Goal: Information Seeking & Learning: Learn about a topic

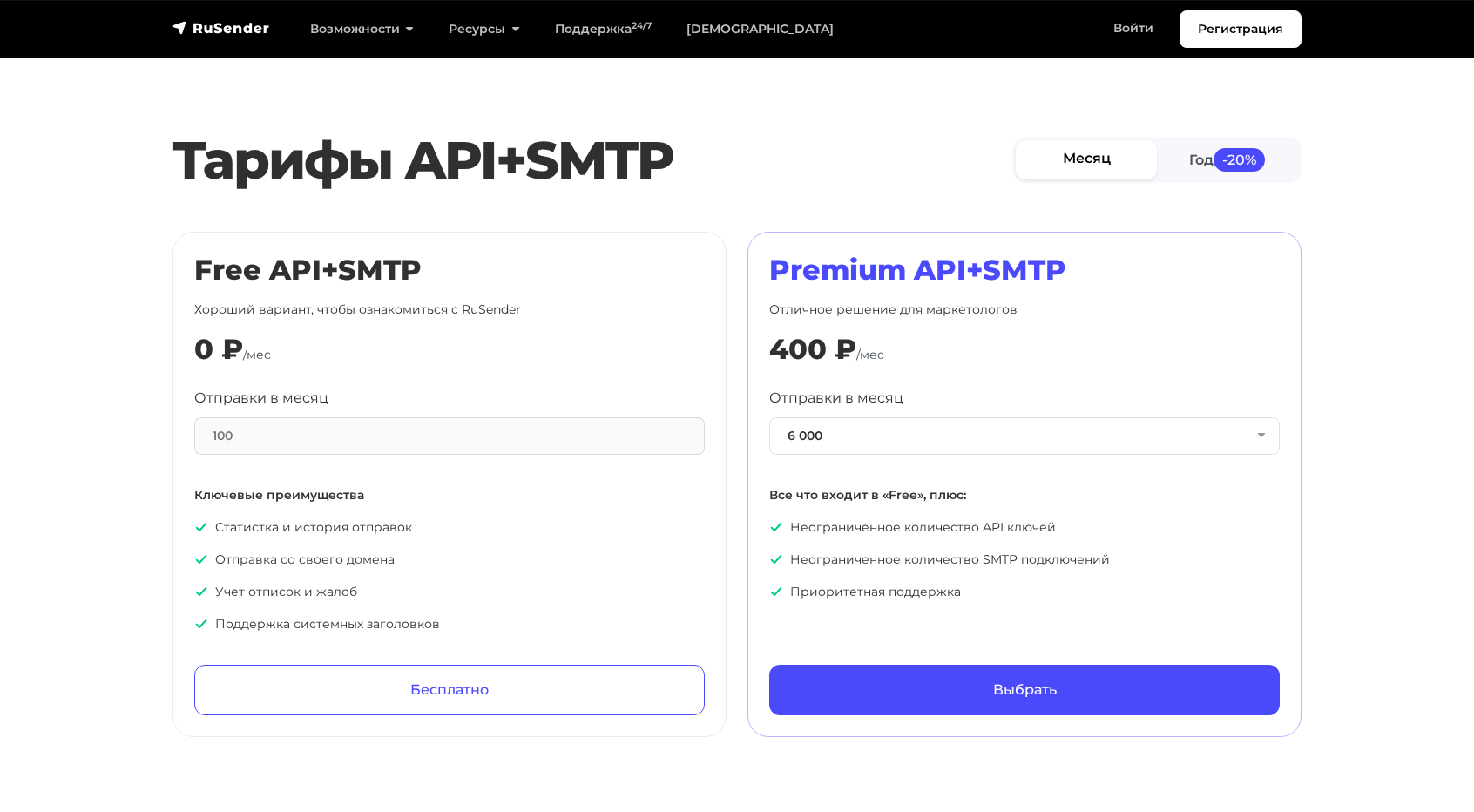
scroll to position [697, 0]
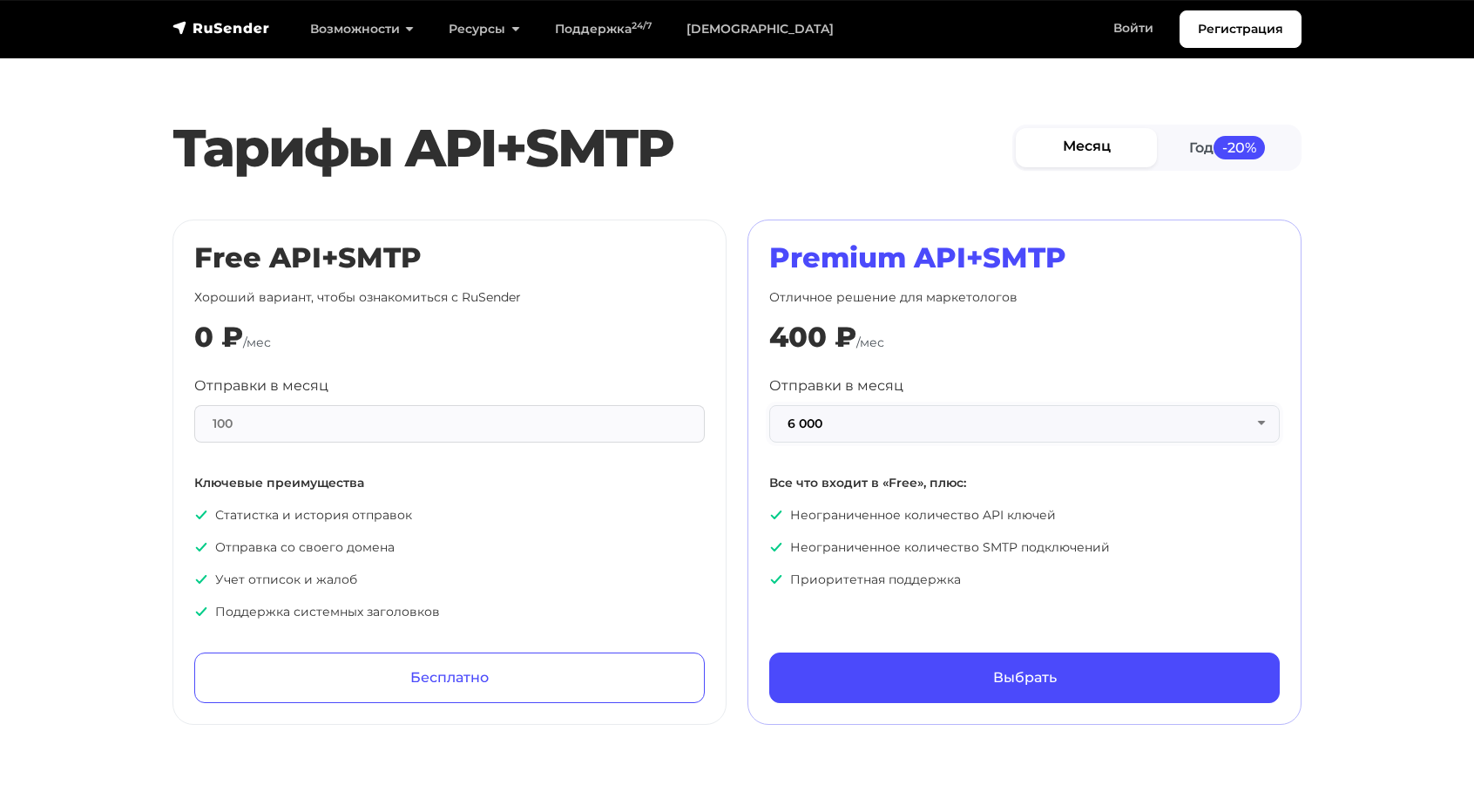
click at [924, 420] on button "6 000" at bounding box center [1025, 423] width 511 height 37
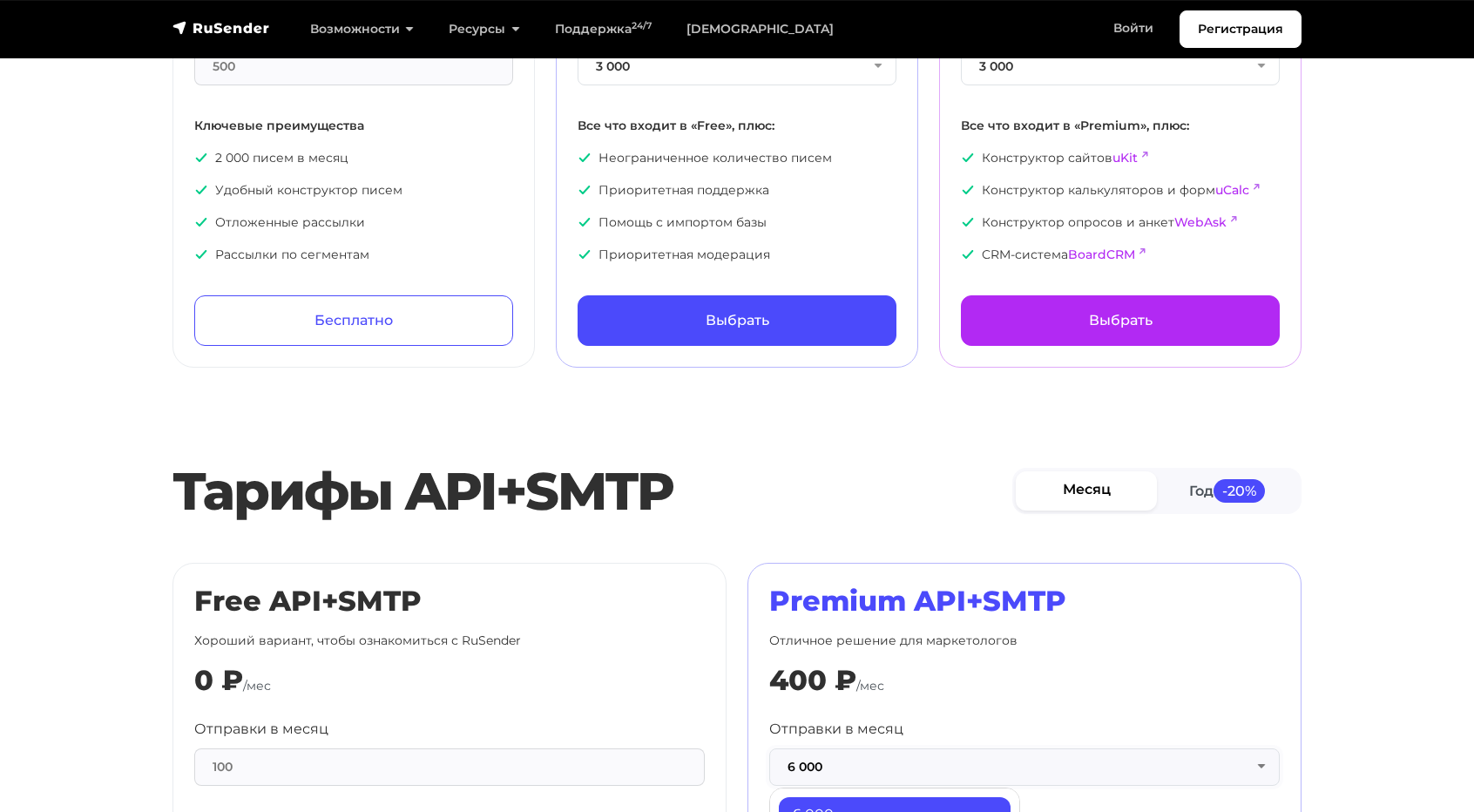
scroll to position [522, 0]
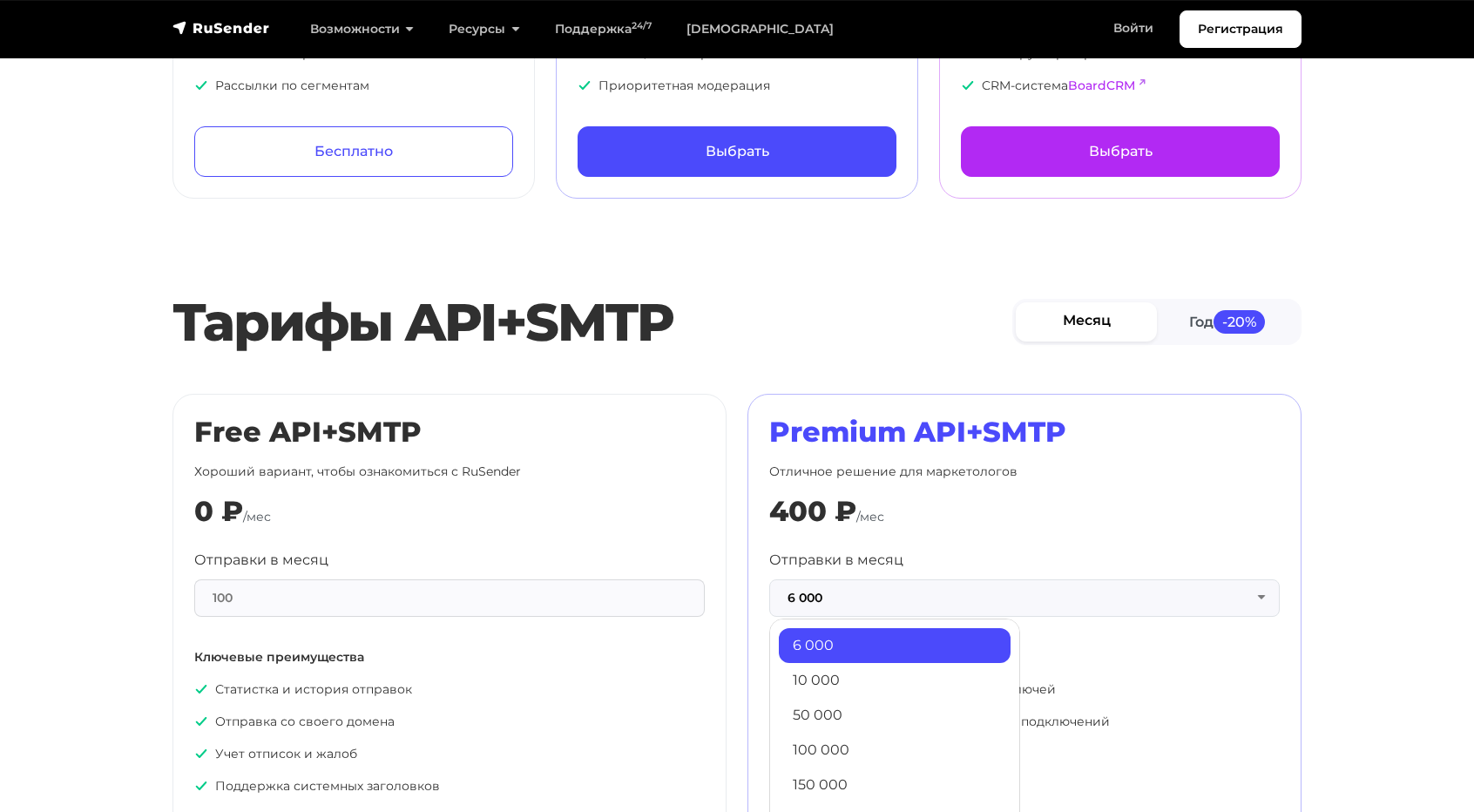
click at [668, 390] on section "Тарифы API+SMTP Месяц Год -20% Free API+SMTP Хороший вариант, чтобы ознакомитьс…" at bounding box center [737, 590] width 1474 height 616
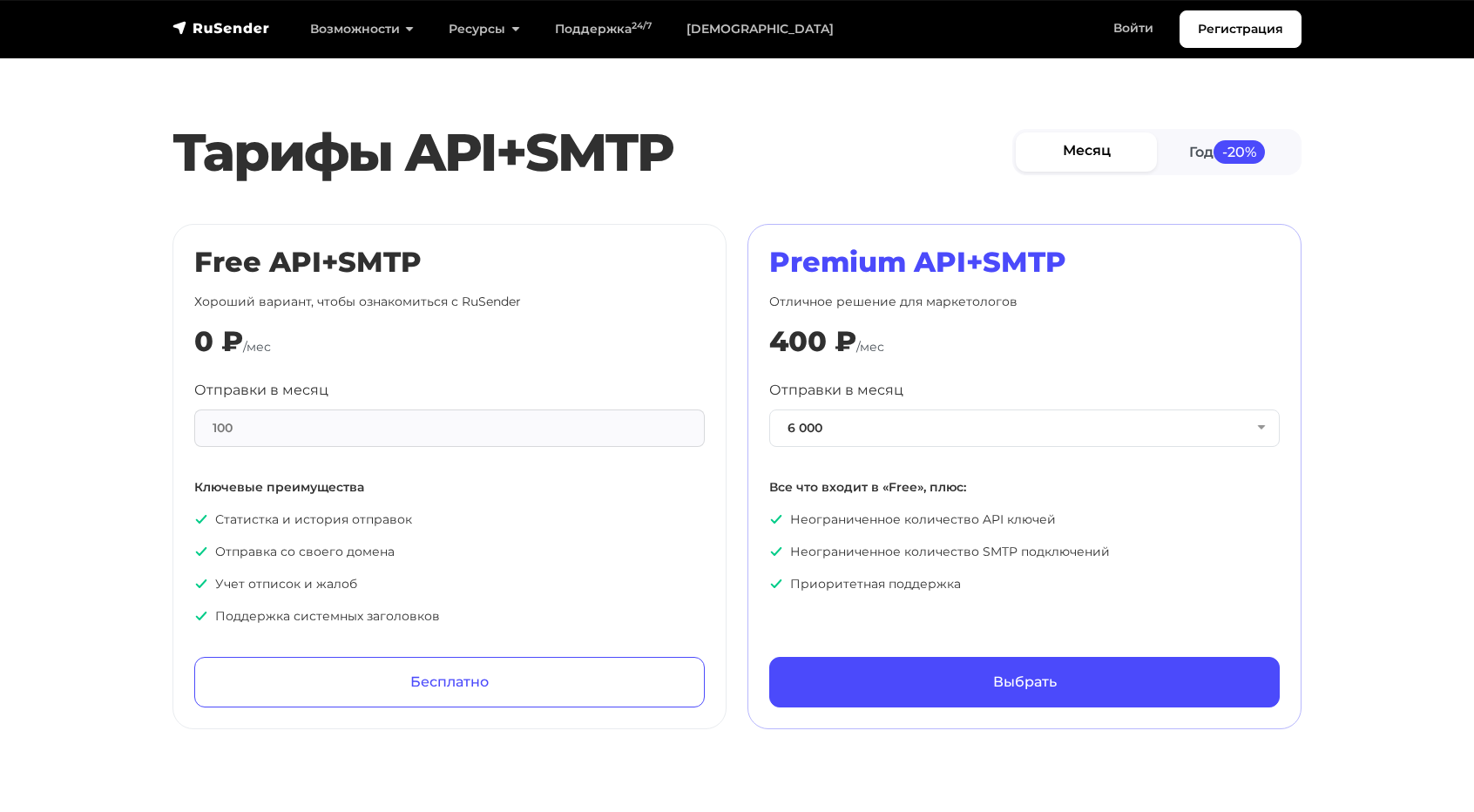
scroll to position [697, 0]
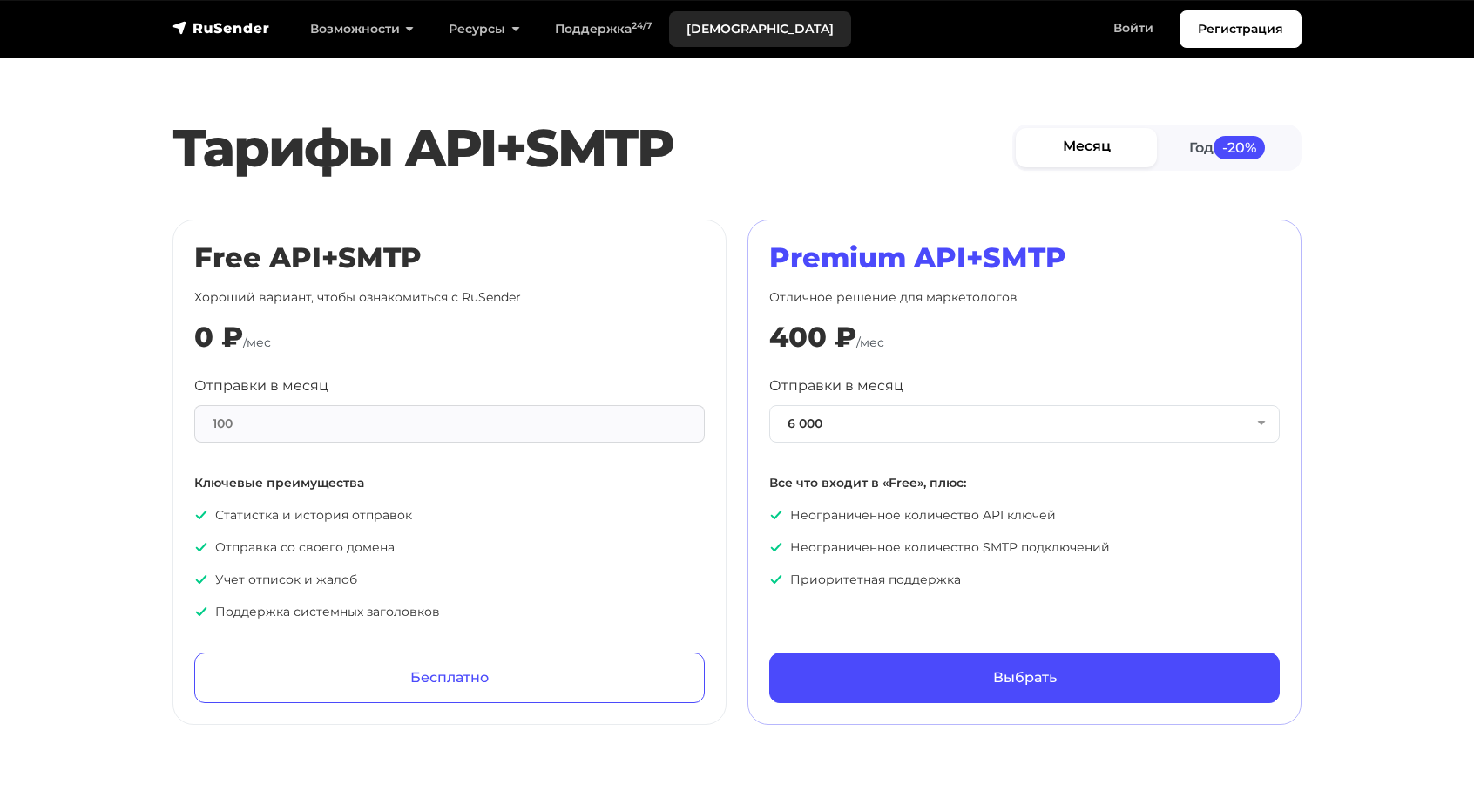
click at [711, 27] on link "[DEMOGRAPHIC_DATA]" at bounding box center [760, 29] width 182 height 35
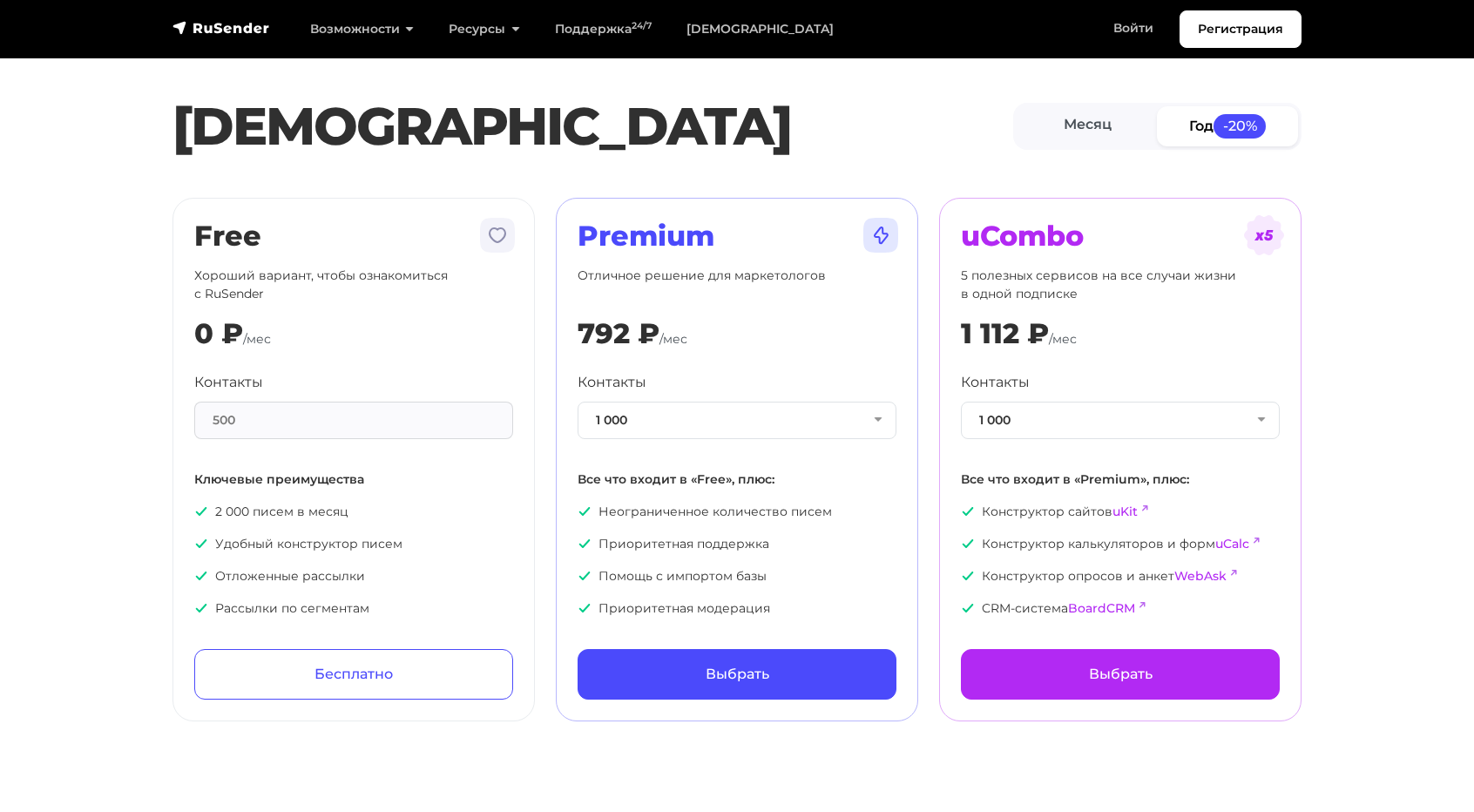
scroll to position [610, 0]
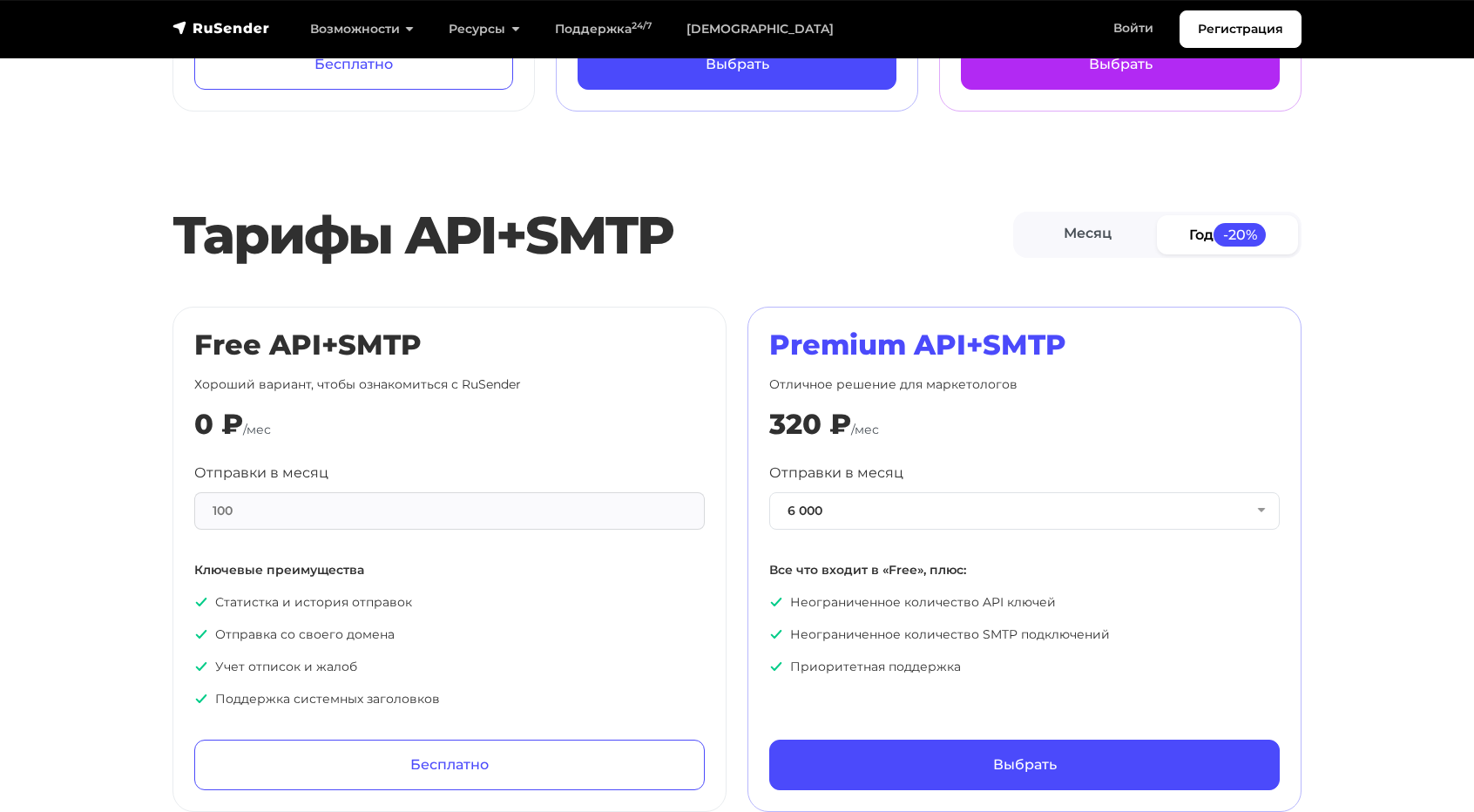
click at [352, 341] on h2 "Free API+SMTP" at bounding box center [449, 345] width 511 height 33
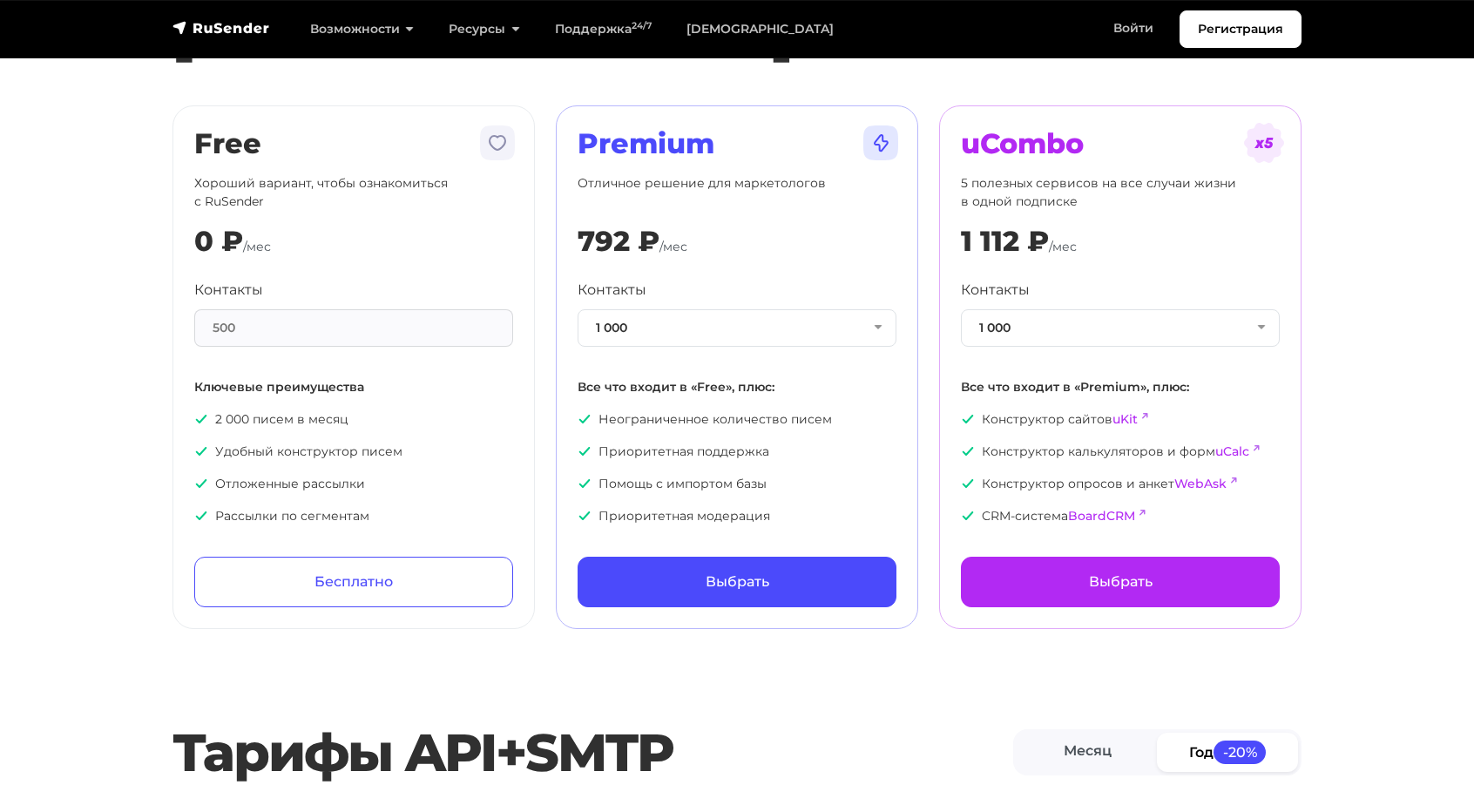
scroll to position [87, 0]
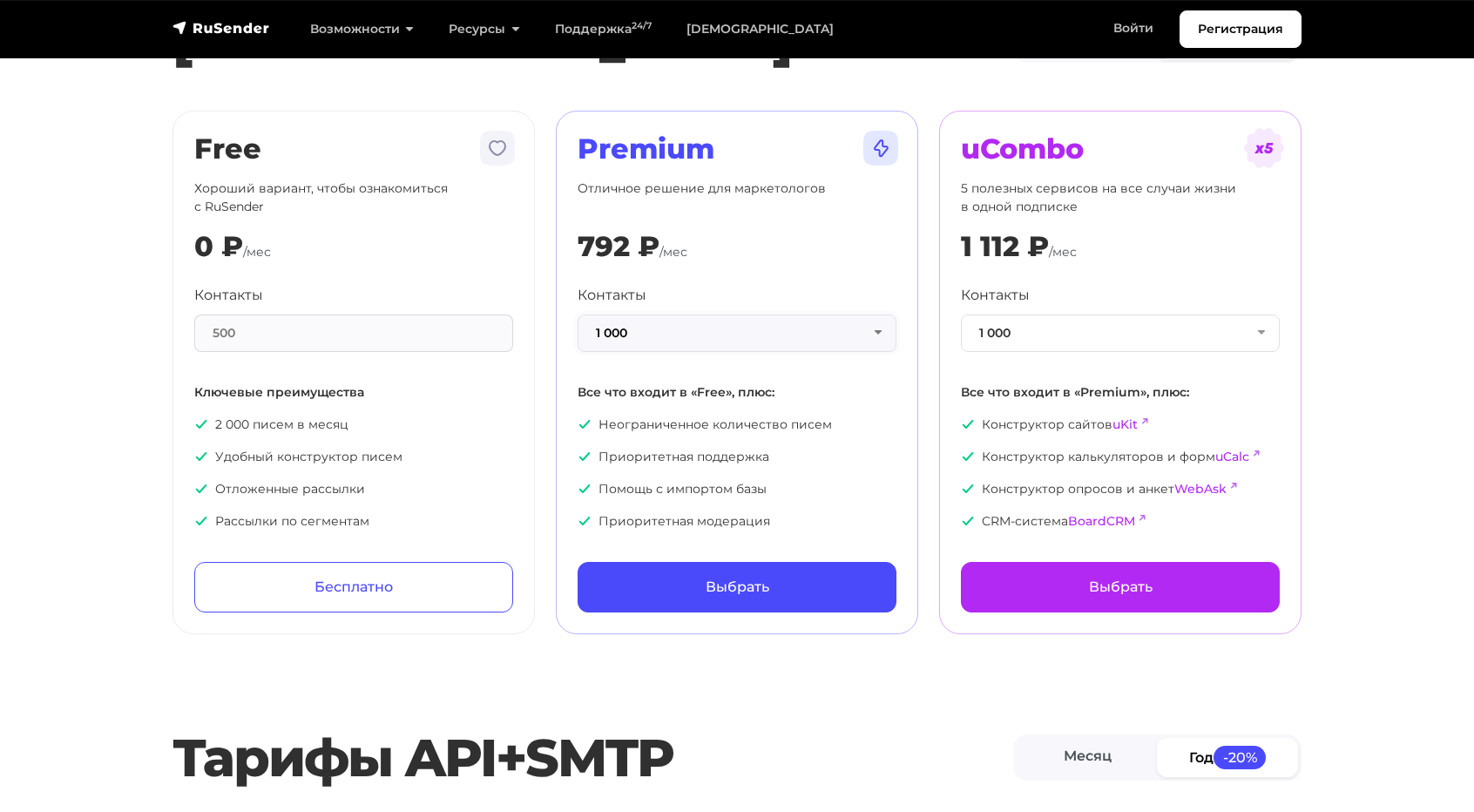
click at [719, 335] on button "1 000" at bounding box center [736, 333] width 318 height 37
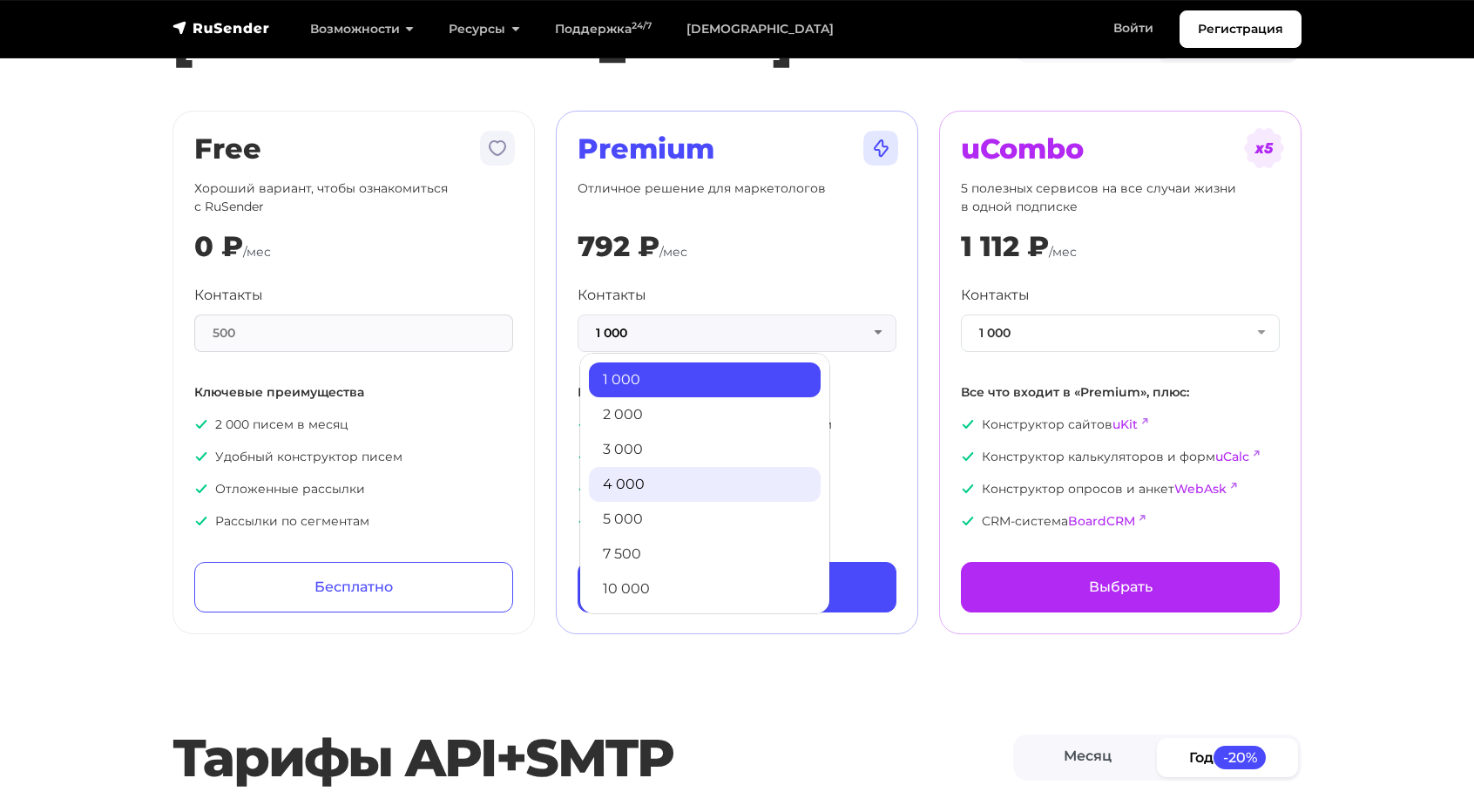
click at [656, 492] on link "4 000" at bounding box center [705, 484] width 232 height 35
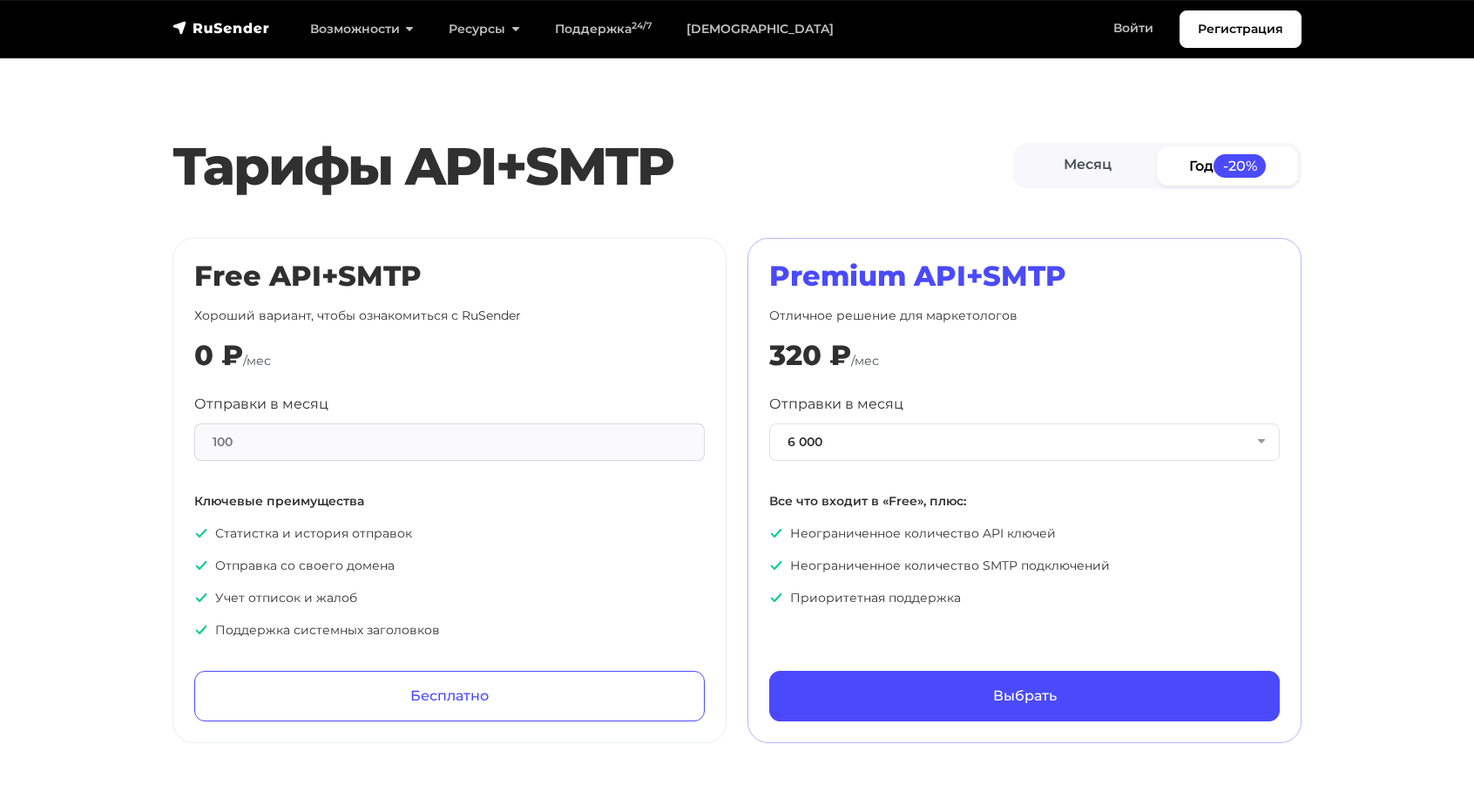
scroll to position [697, 0]
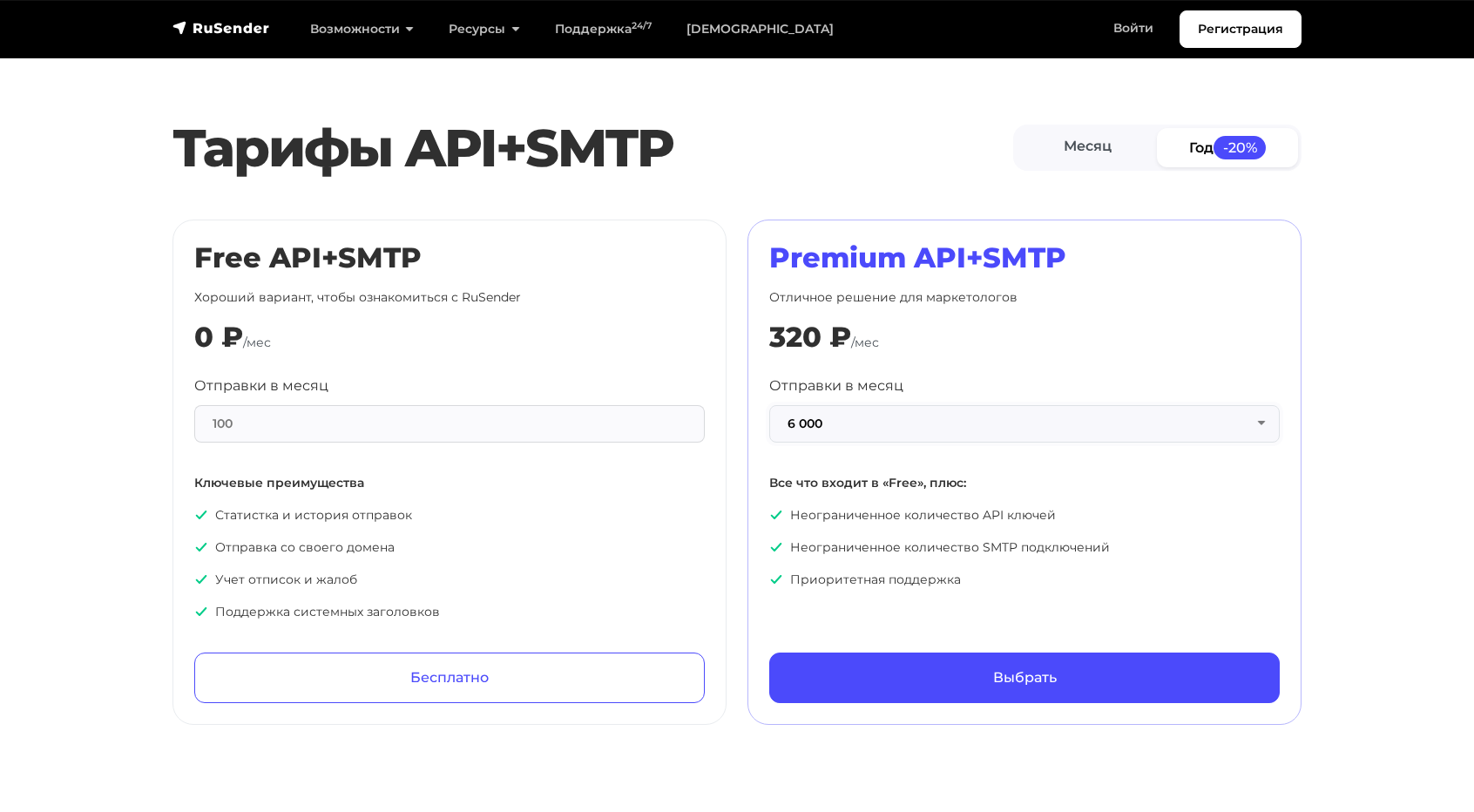
click at [893, 424] on button "6 000" at bounding box center [1025, 423] width 511 height 37
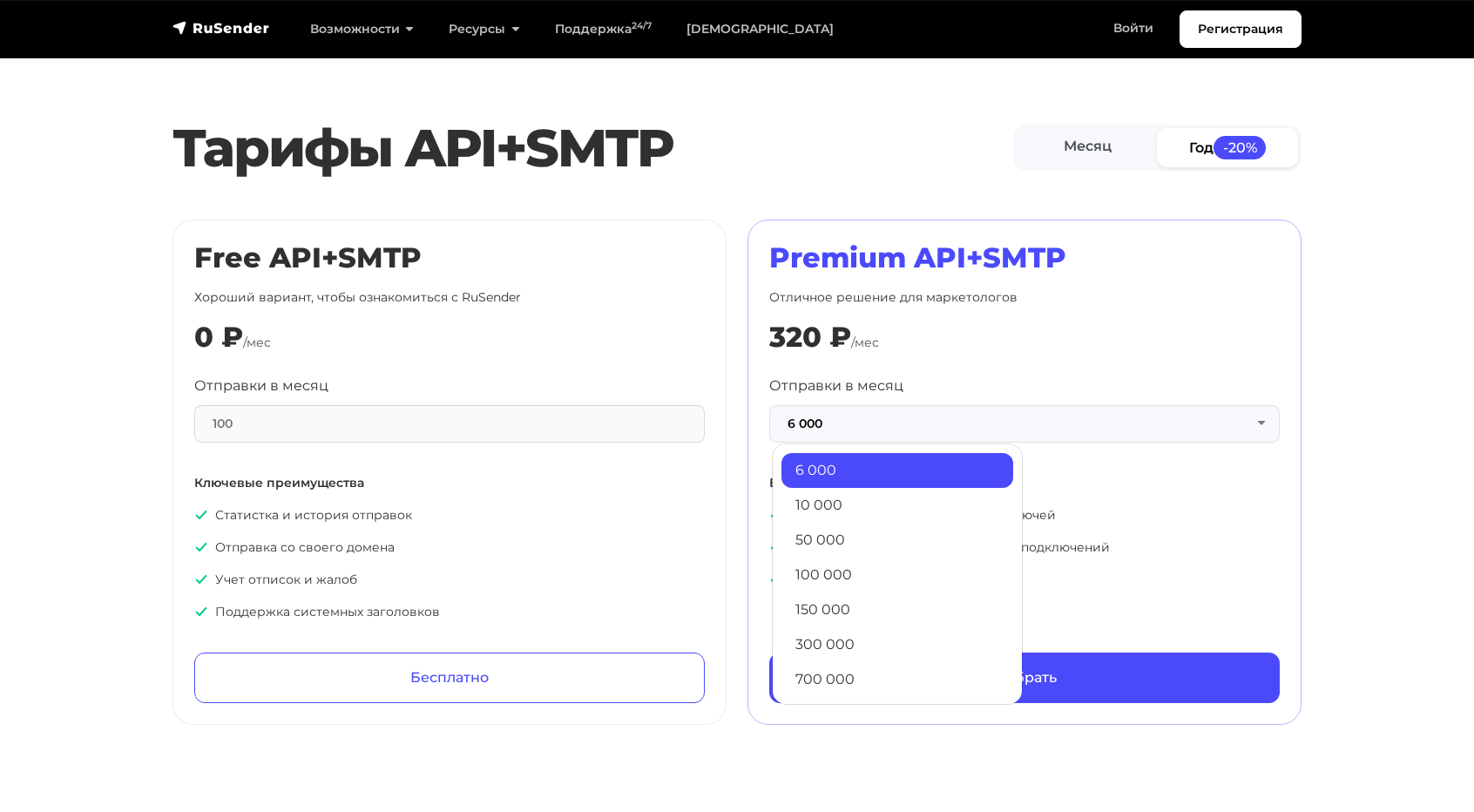
click at [871, 473] on link "6 000" at bounding box center [898, 470] width 232 height 35
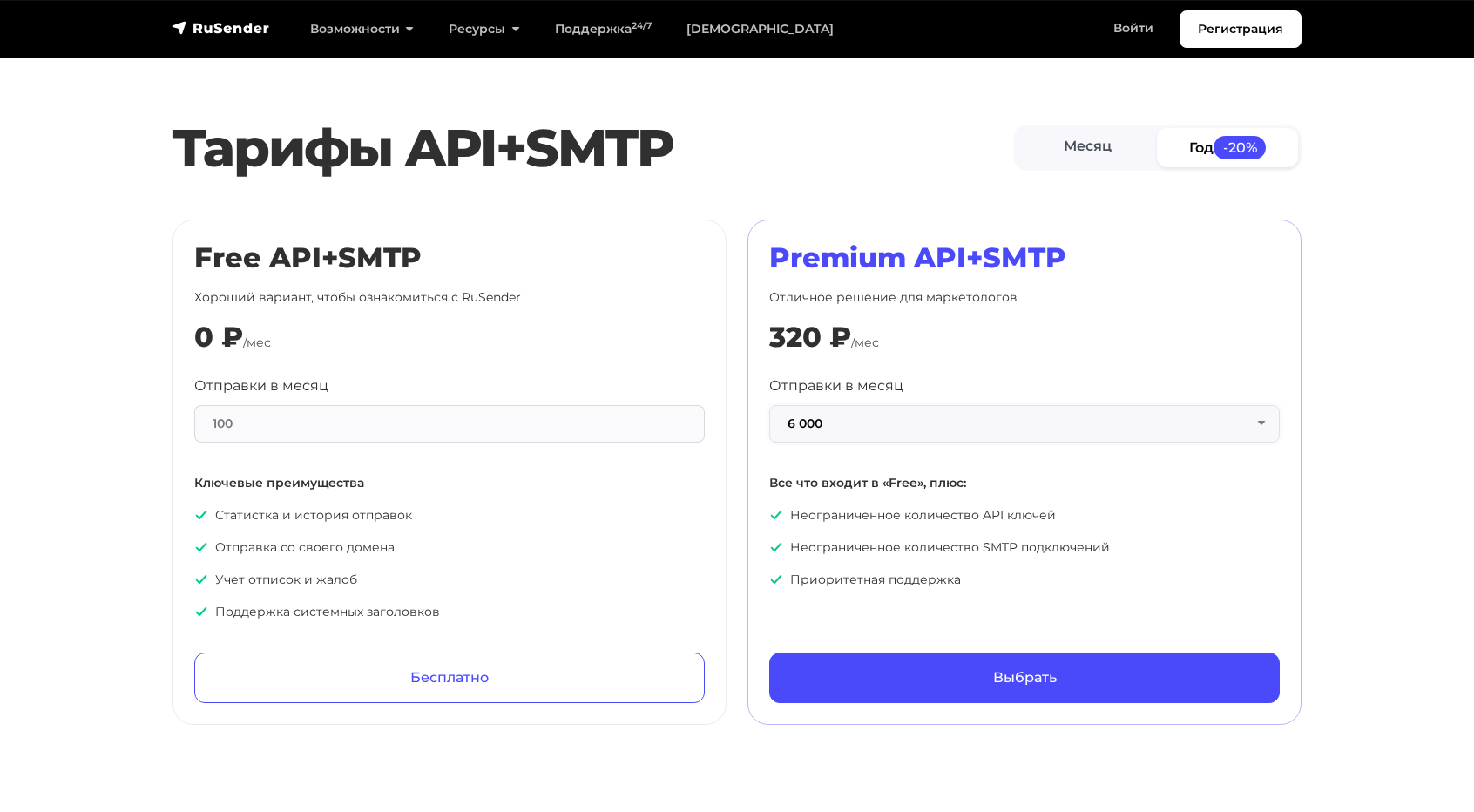
click at [889, 418] on button "6 000" at bounding box center [1025, 423] width 511 height 37
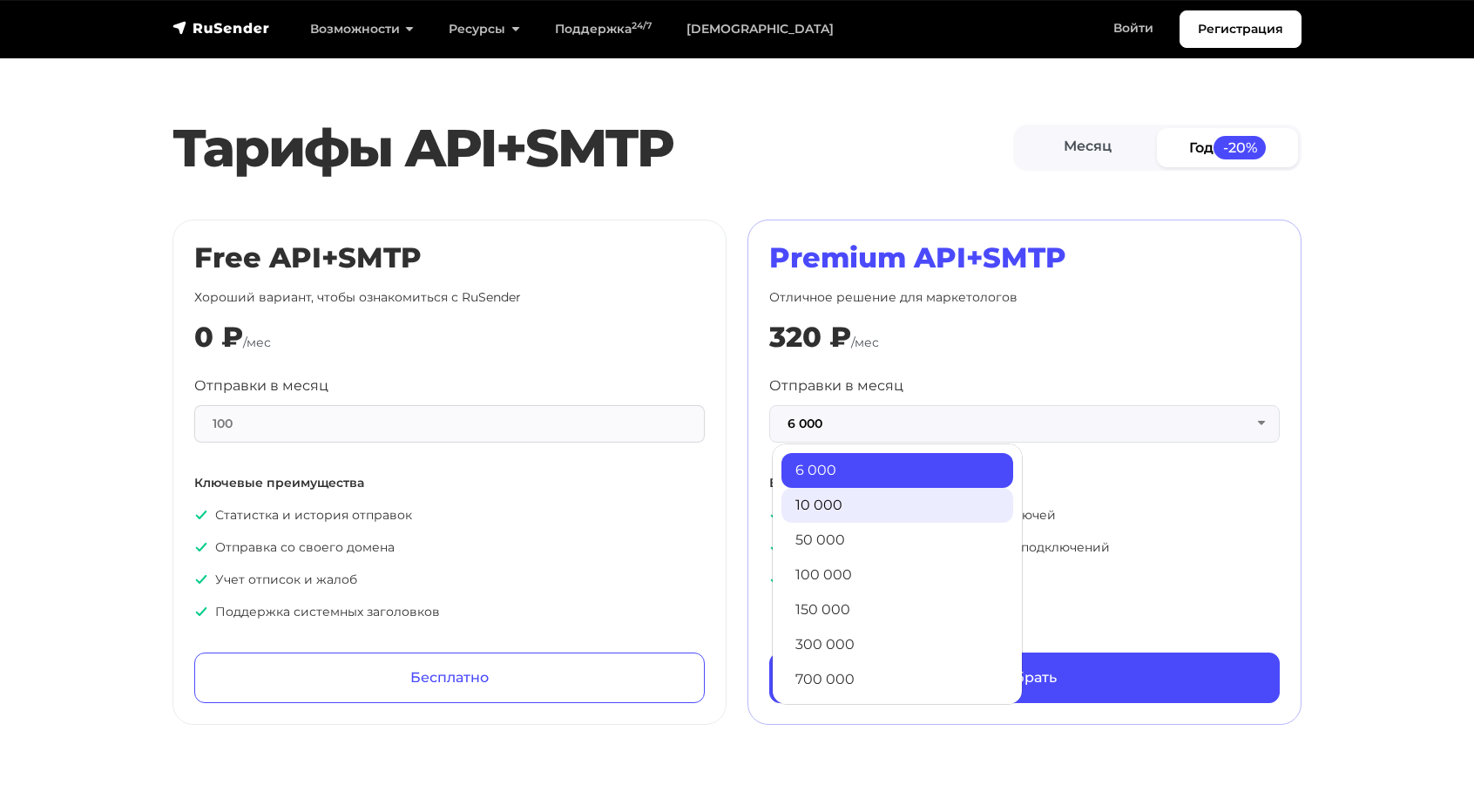
click at [868, 502] on link "10 000" at bounding box center [898, 506] width 232 height 35
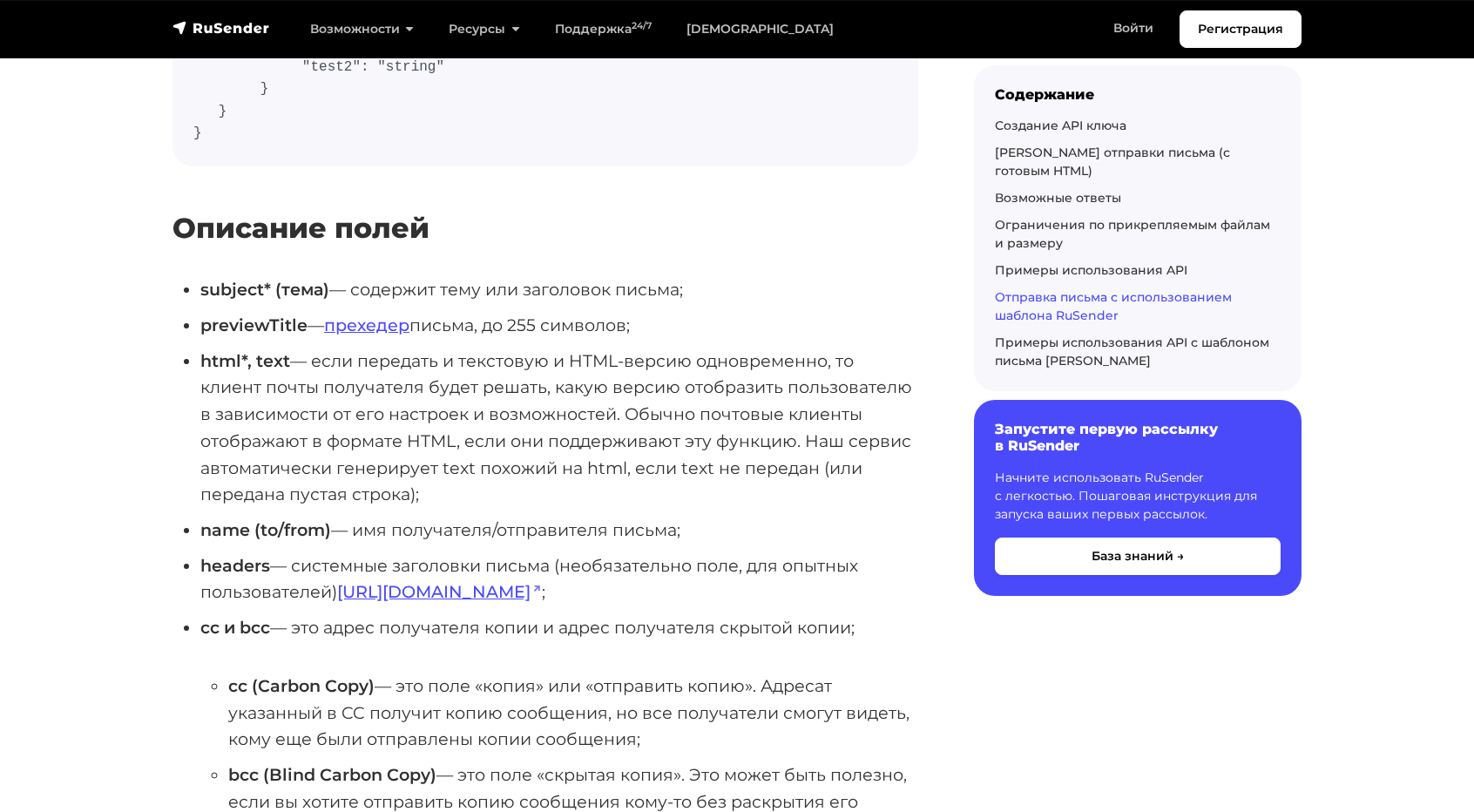
scroll to position [10016, 0]
